Goal: Task Accomplishment & Management: Manage account settings

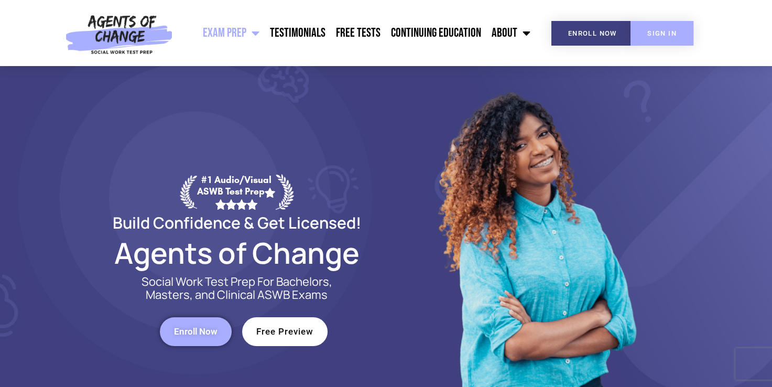
click at [656, 37] on span "SIGN IN" at bounding box center [662, 33] width 29 height 7
click at [654, 31] on span "SIGN IN" at bounding box center [662, 33] width 29 height 7
click at [654, 32] on span "SIGN IN" at bounding box center [662, 33] width 29 height 7
click at [653, 32] on span "SIGN IN" at bounding box center [662, 33] width 29 height 7
